Goal: Navigation & Orientation: Find specific page/section

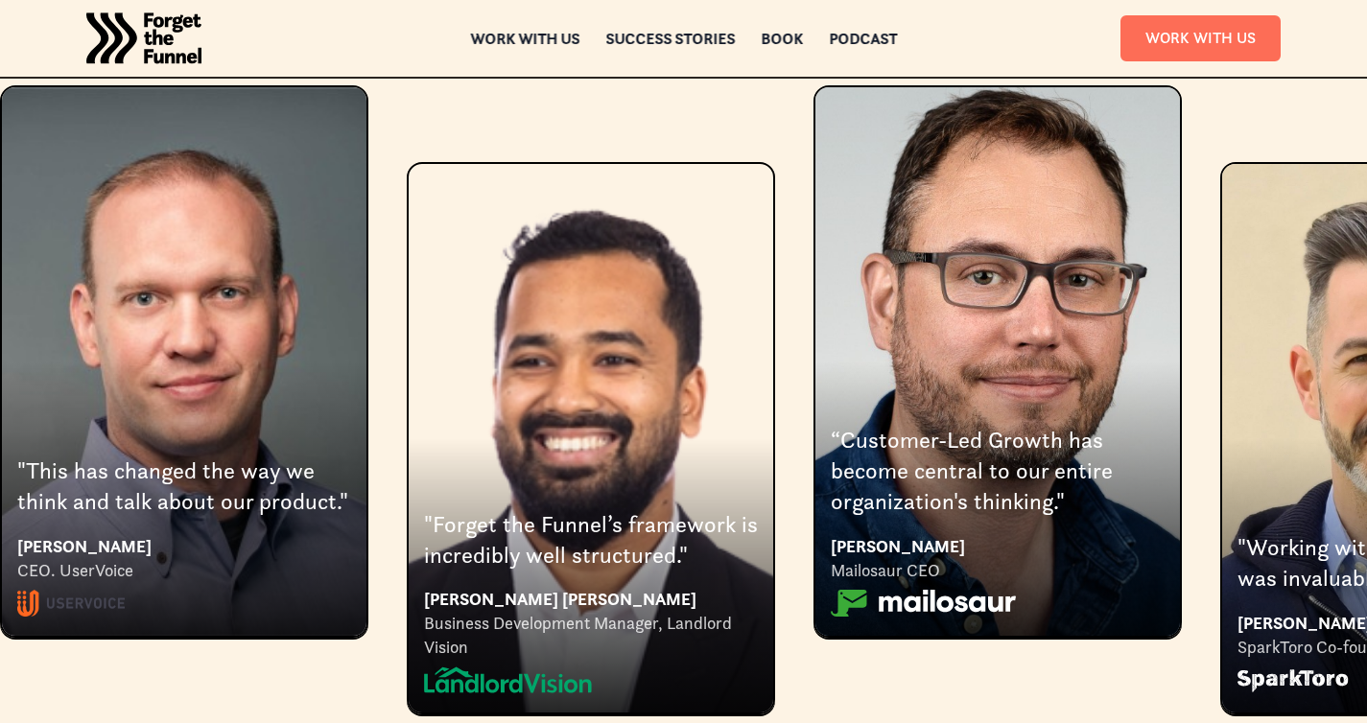
scroll to position [3500, 0]
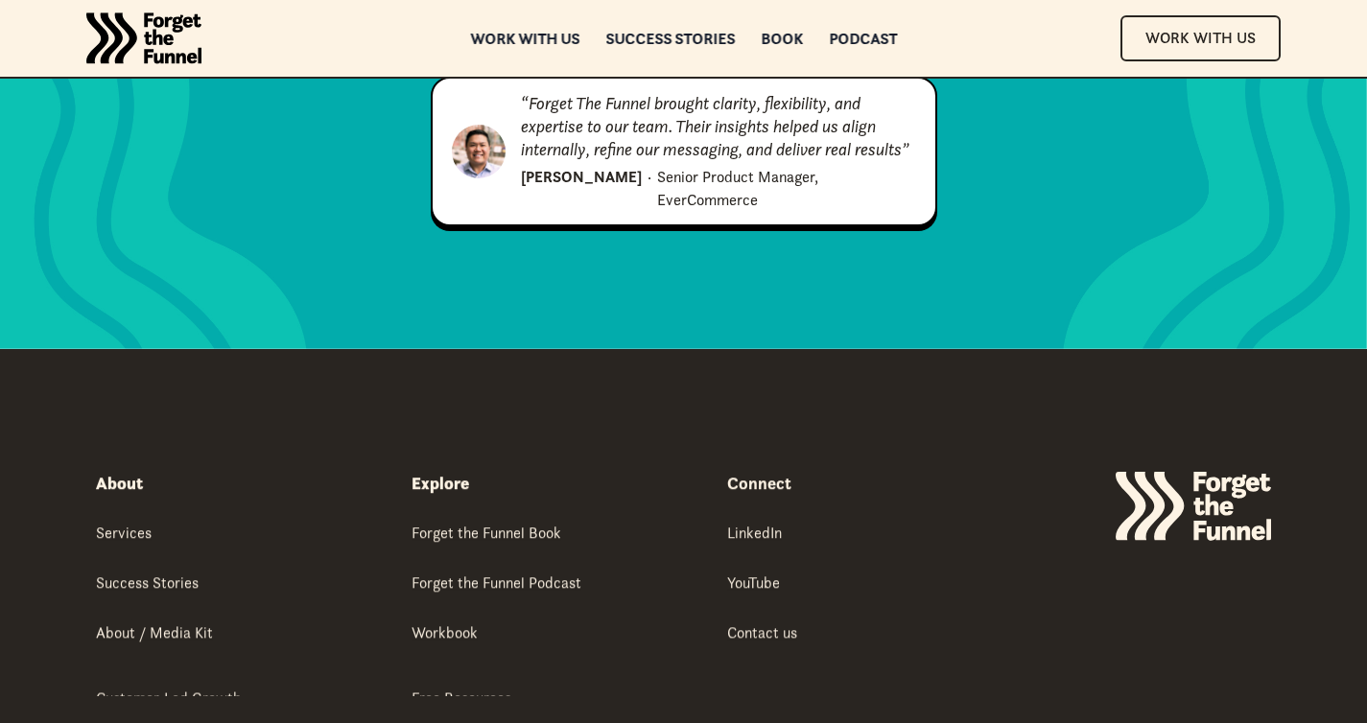
scroll to position [9771, 0]
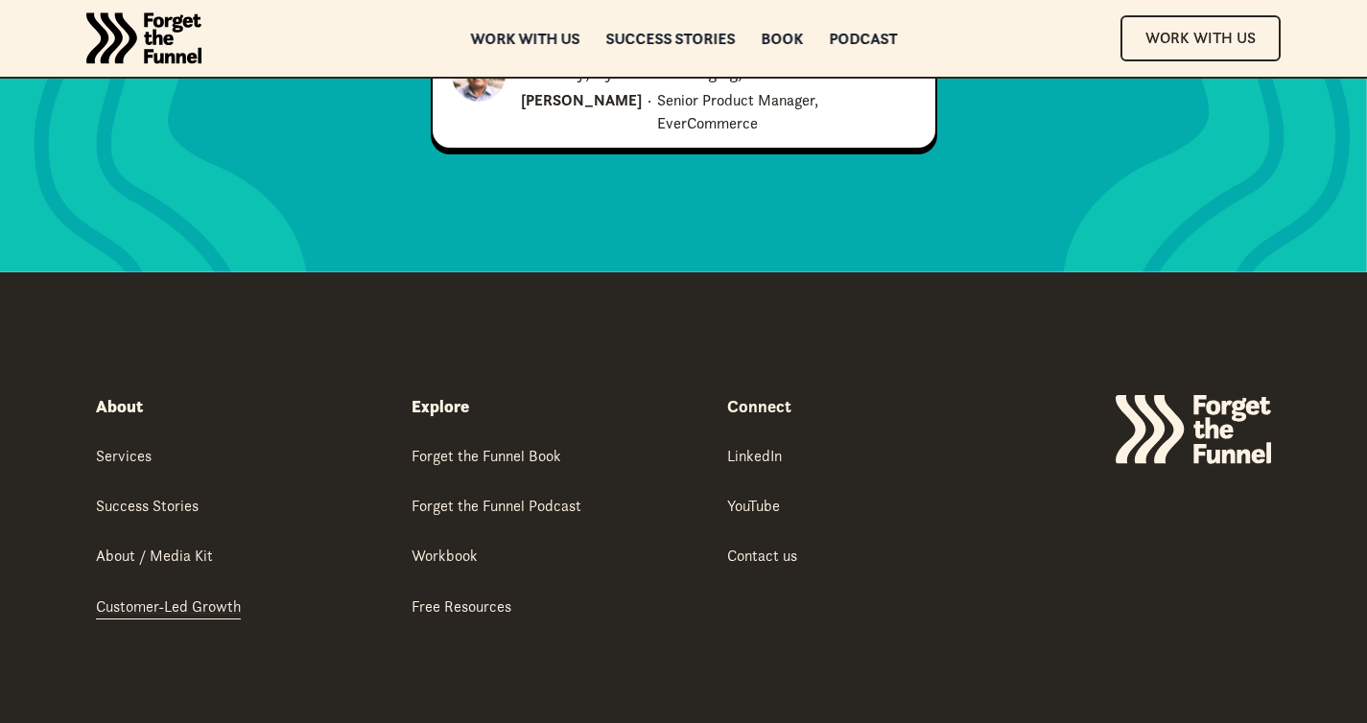
click at [189, 596] on div "Customer-Led Growth" at bounding box center [168, 606] width 145 height 21
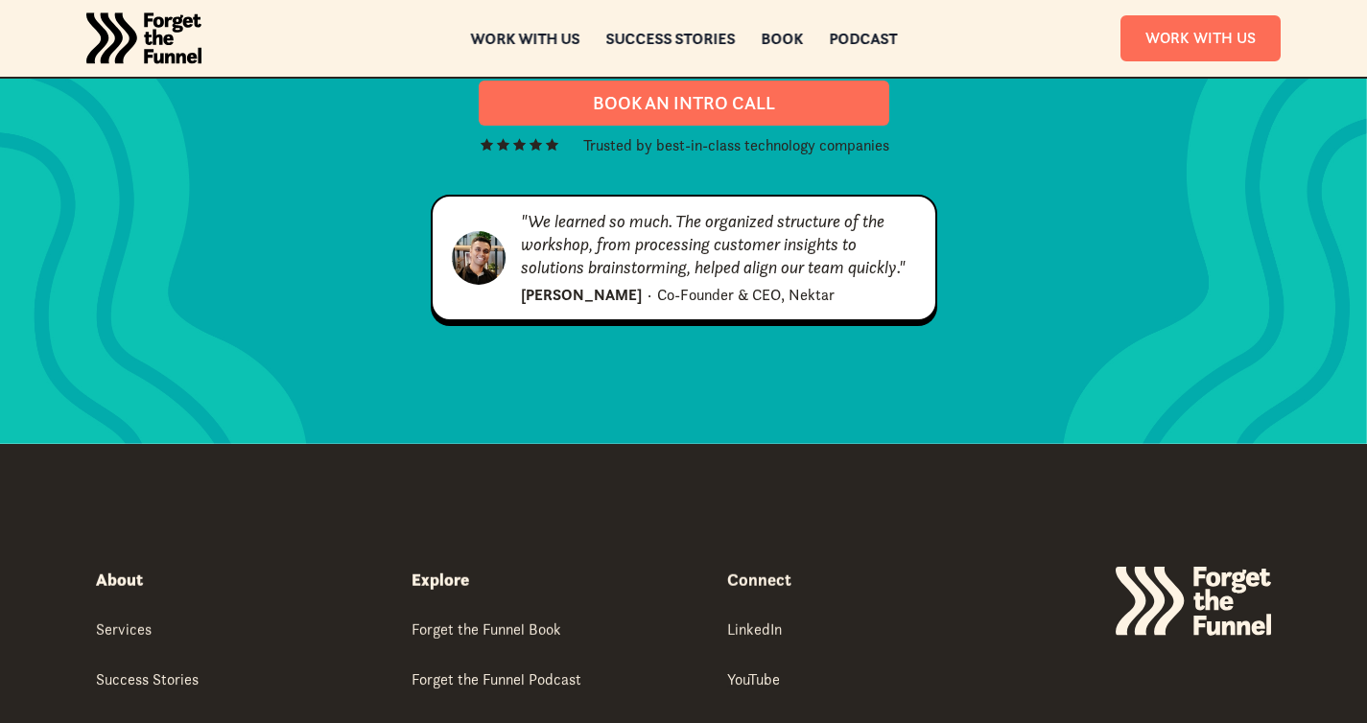
scroll to position [6961, 0]
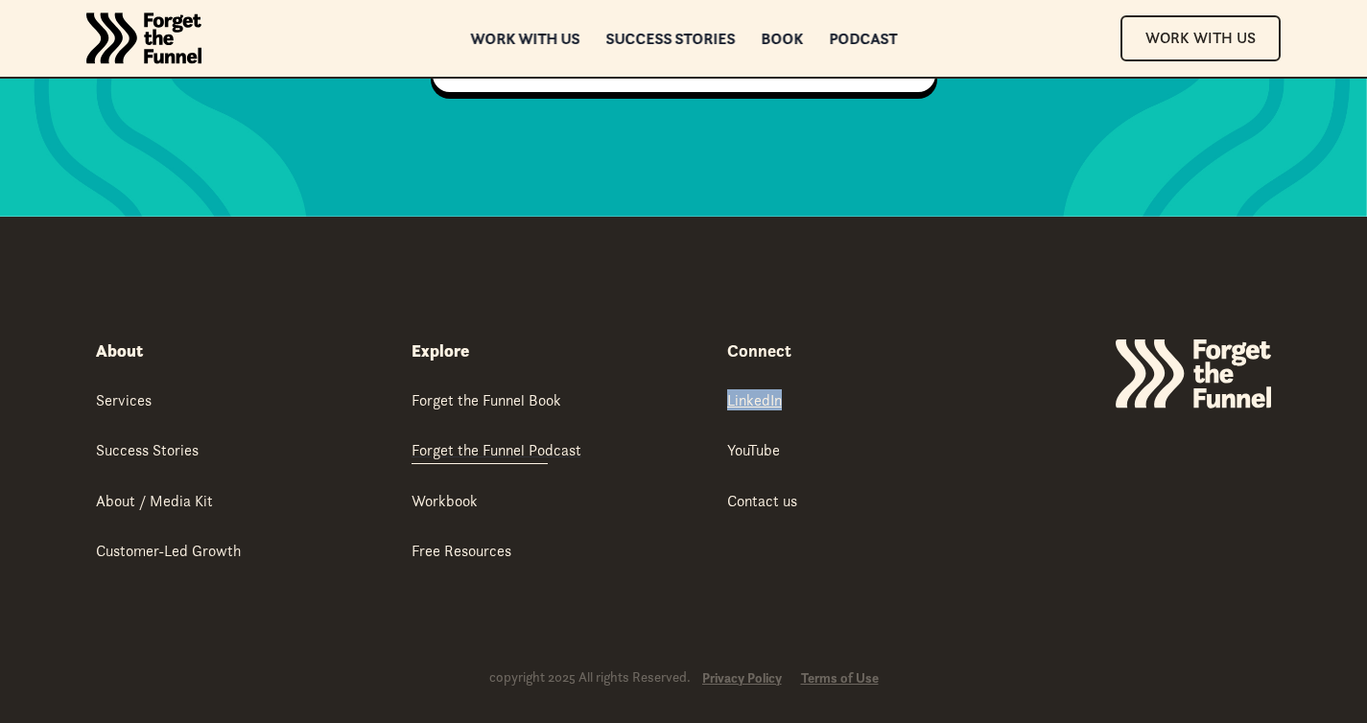
click at [552, 439] on div "Forget the Funnel Podcast" at bounding box center [496, 449] width 170 height 21
click at [660, 217] on div "About Services Success Stories About / Media Kit Customer-Led Growth Success st…" at bounding box center [683, 484] width 1175 height 535
click at [686, 40] on div "Success Stories" at bounding box center [669, 38] width 129 height 13
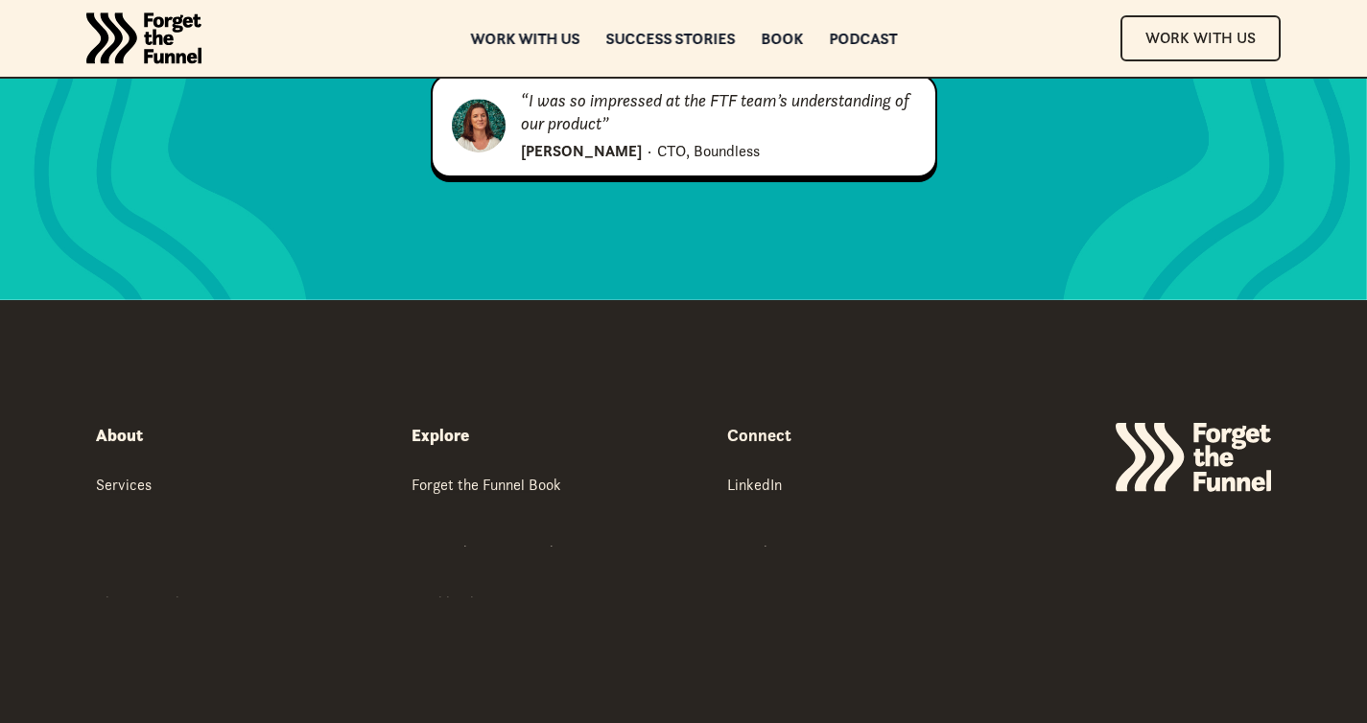
scroll to position [2777, 0]
